Goal: Task Accomplishment & Management: Use online tool/utility

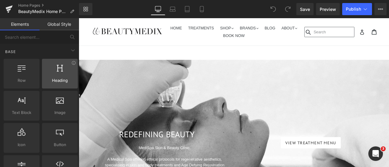
click at [58, 79] on span "Heading" at bounding box center [60, 80] width 32 height 6
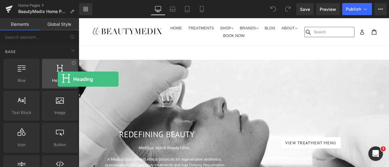
click at [58, 79] on span "Heading" at bounding box center [60, 80] width 32 height 6
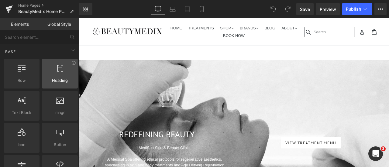
click at [53, 77] on span "Heading" at bounding box center [60, 80] width 32 height 6
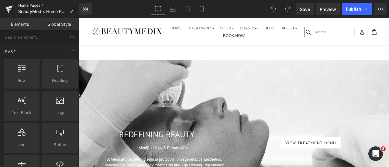
click at [43, 5] on link "Home Pages" at bounding box center [48, 5] width 61 height 5
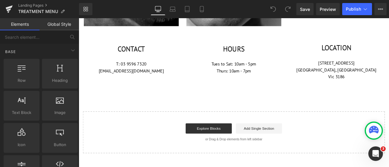
scroll to position [676, 0]
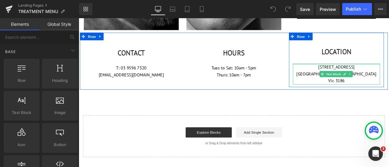
drag, startPoint x: 373, startPoint y: 71, endPoint x: 372, endPoint y: 76, distance: 4.9
click at [373, 72] on div "370A Bay Street Melbourne, Brighton Vic 3186 Text Block" at bounding box center [383, 84] width 103 height 25
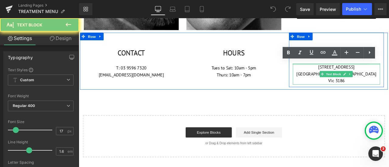
click at [373, 72] on p "370A Bay Street" at bounding box center [383, 76] width 103 height 8
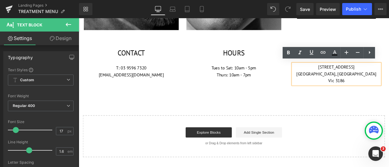
click at [362, 80] on p "[GEOGRAPHIC_DATA], [GEOGRAPHIC_DATA]" at bounding box center [383, 84] width 103 height 8
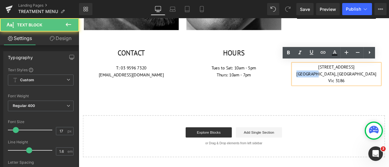
click at [362, 80] on p "[GEOGRAPHIC_DATA], [GEOGRAPHIC_DATA]" at bounding box center [383, 84] width 103 height 8
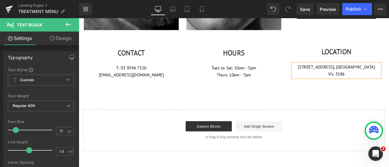
click at [389, 72] on p "370A Bay Street , Brighton" at bounding box center [383, 76] width 103 height 8
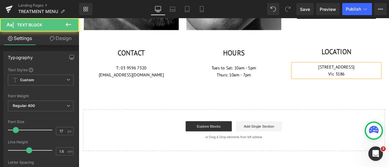
click at [389, 81] on p "Vic 3186" at bounding box center [383, 84] width 103 height 8
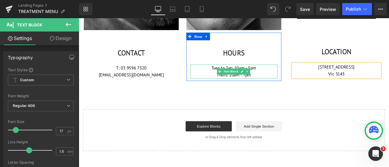
click at [266, 74] on p "Tues to Sat: 10am - 5pm" at bounding box center [262, 78] width 103 height 8
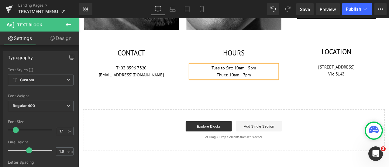
click at [265, 78] on p "Tues to Sat: 10am - 5pm" at bounding box center [262, 78] width 103 height 8
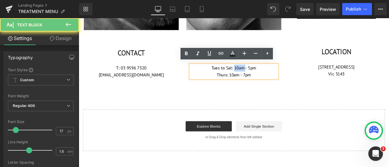
click at [265, 78] on p "Tues to Sat: 10am - 5pm" at bounding box center [262, 78] width 103 height 8
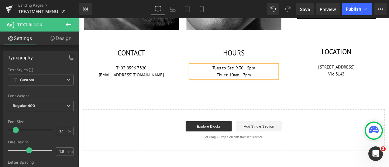
click at [261, 85] on p "Thurs: 10am - 7pm" at bounding box center [262, 86] width 103 height 8
click at [276, 86] on p "Thurs: 9.30 am - 7pm" at bounding box center [262, 86] width 103 height 8
click at [362, 11] on icon at bounding box center [365, 9] width 6 height 6
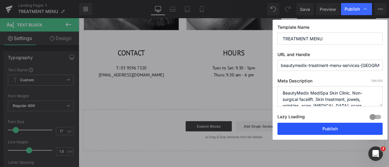
click at [346, 130] on button "Publish" at bounding box center [329, 129] width 105 height 12
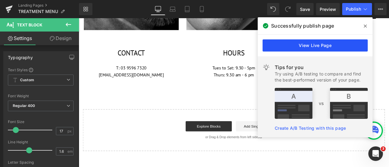
click at [317, 44] on link "View Live Page" at bounding box center [314, 45] width 105 height 12
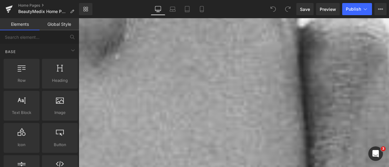
scroll to position [906, 0]
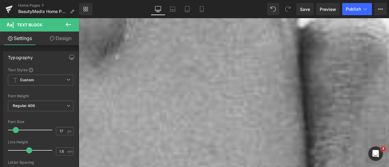
click at [357, 5] on button "Publish" at bounding box center [357, 9] width 30 height 12
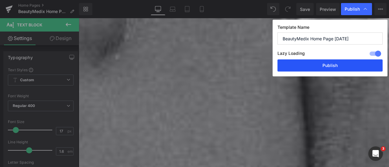
click at [345, 66] on button "Publish" at bounding box center [329, 66] width 105 height 12
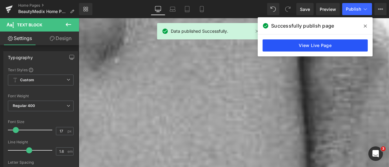
click at [327, 46] on link "View Live Page" at bounding box center [314, 45] width 105 height 12
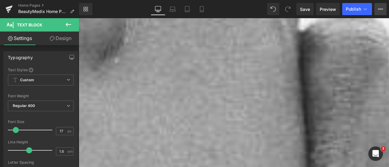
click at [382, 10] on icon at bounding box center [380, 9] width 5 height 5
